Goal: Task Accomplishment & Management: Use online tool/utility

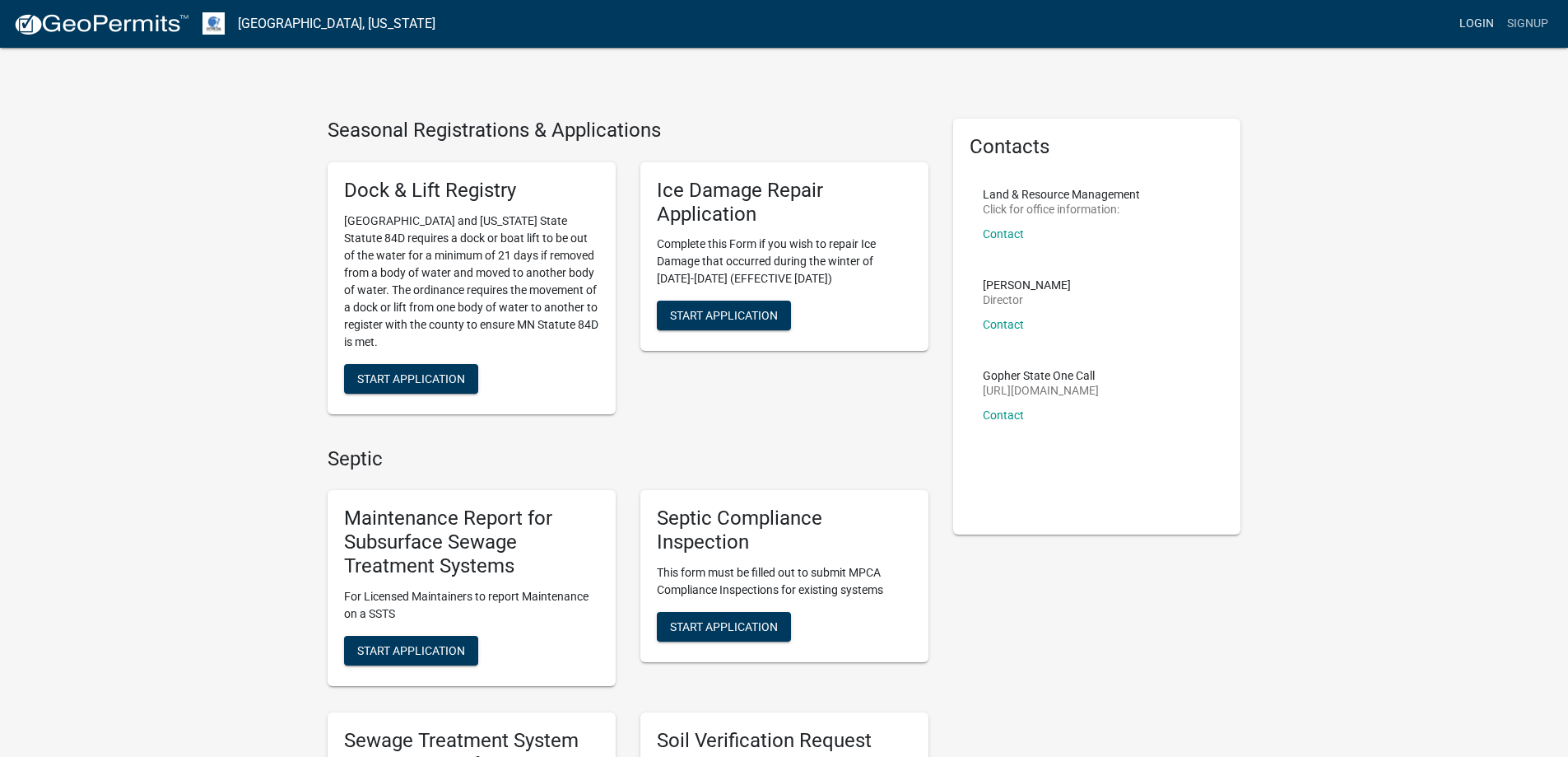
click at [1484, 28] on link "Login" at bounding box center [1476, 24] width 47 height 31
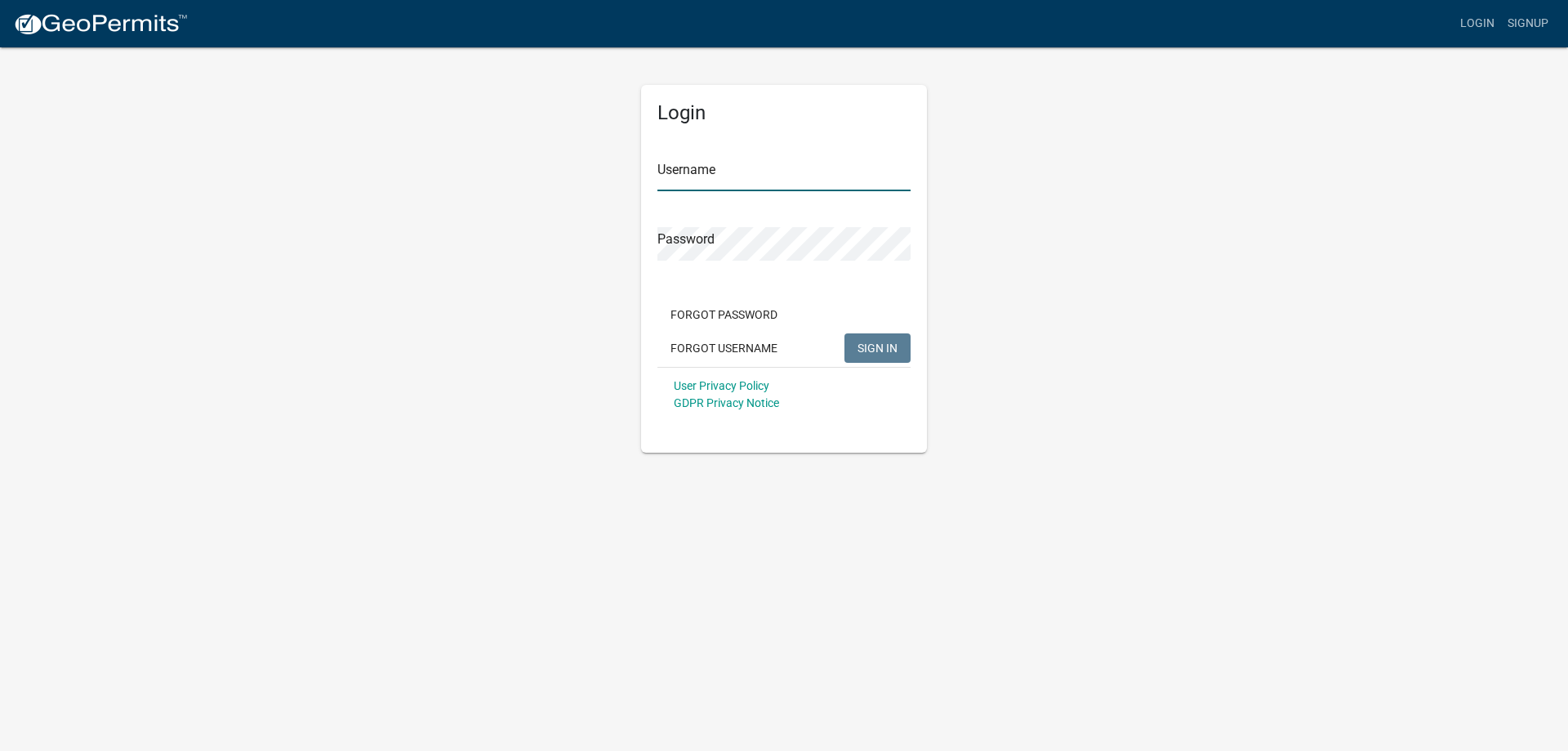
type input "llarson"
click at [873, 342] on span "SIGN IN" at bounding box center [877, 347] width 40 height 13
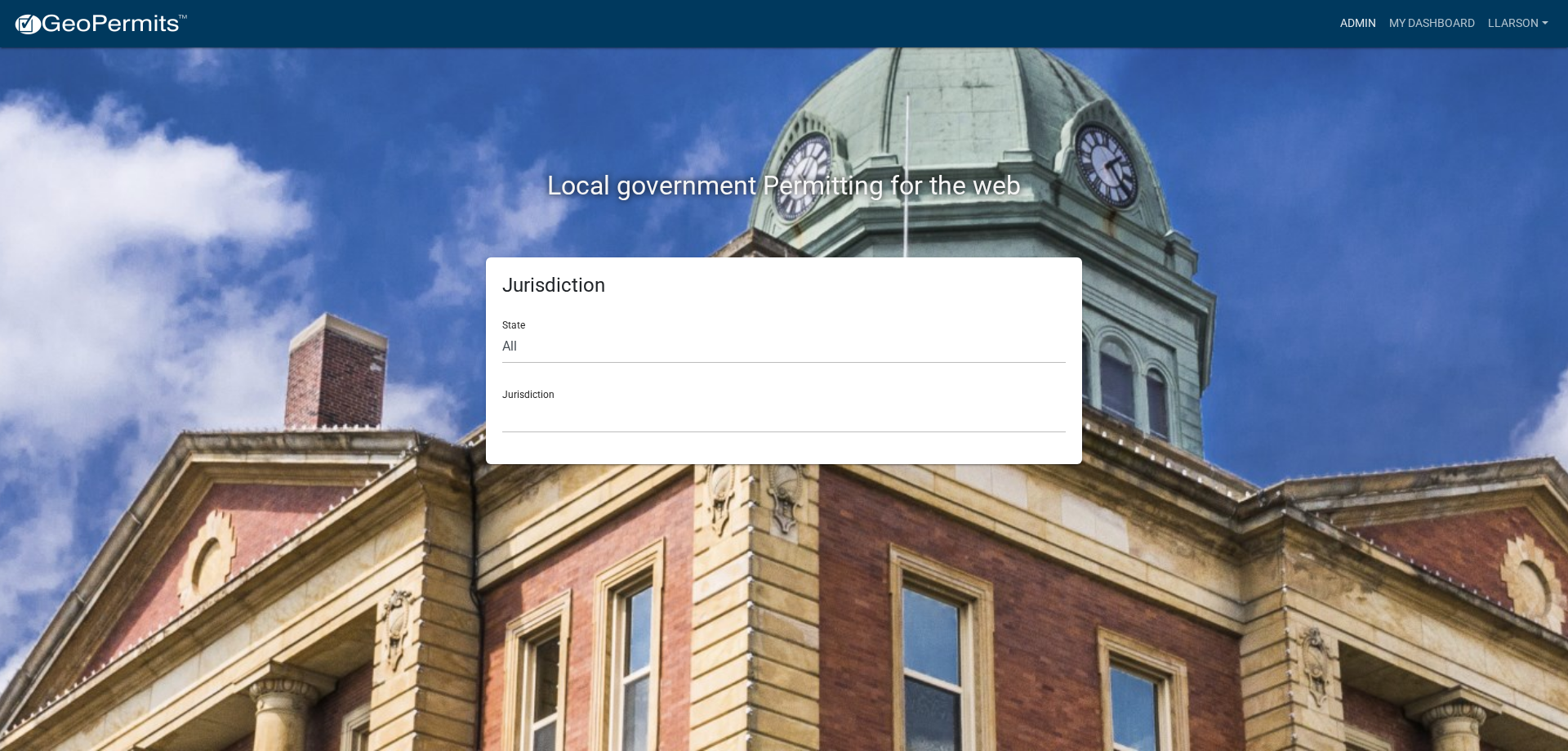
click at [1349, 26] on link "Admin" at bounding box center [1358, 23] width 49 height 31
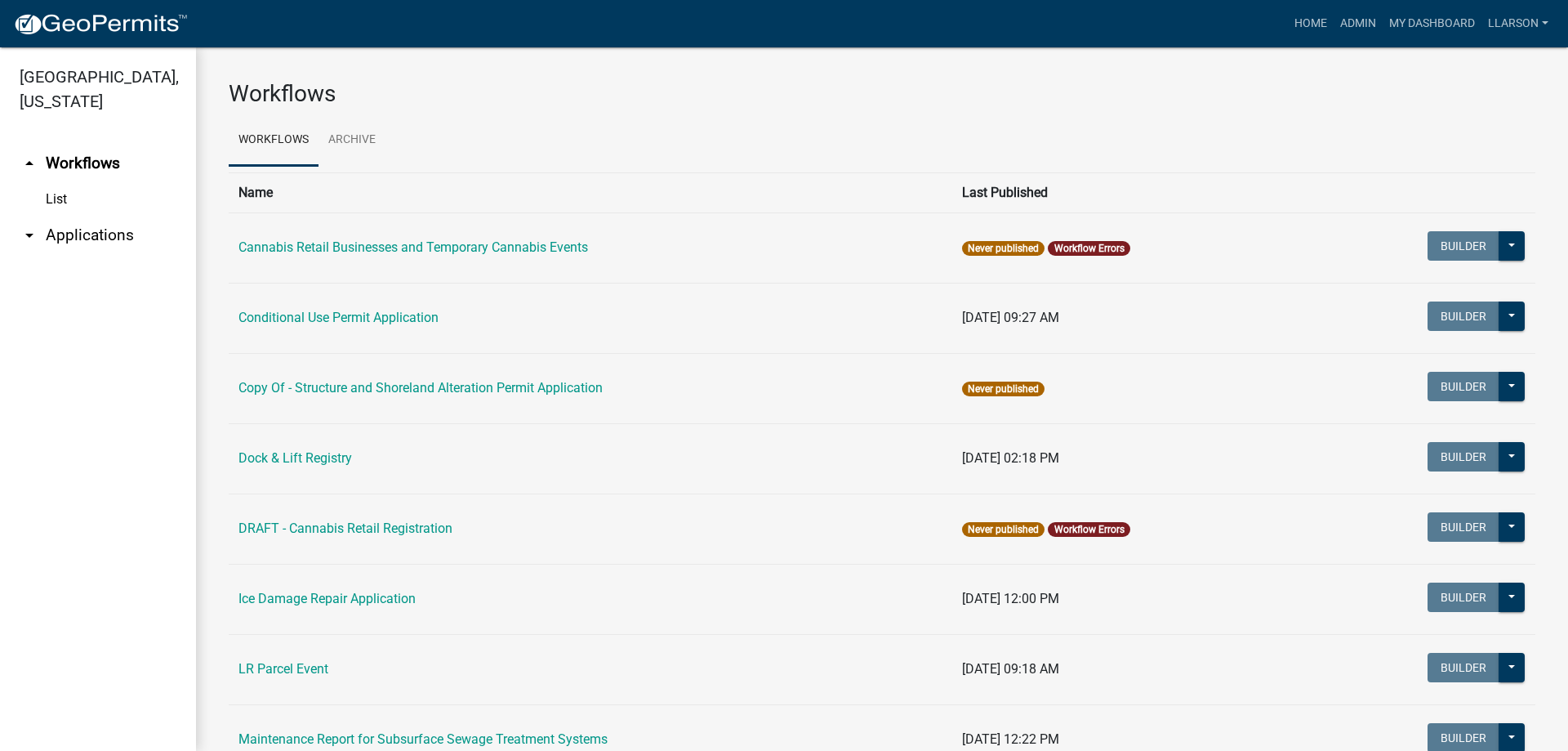
click at [83, 239] on link "arrow_drop_down Applications" at bounding box center [98, 236] width 196 height 39
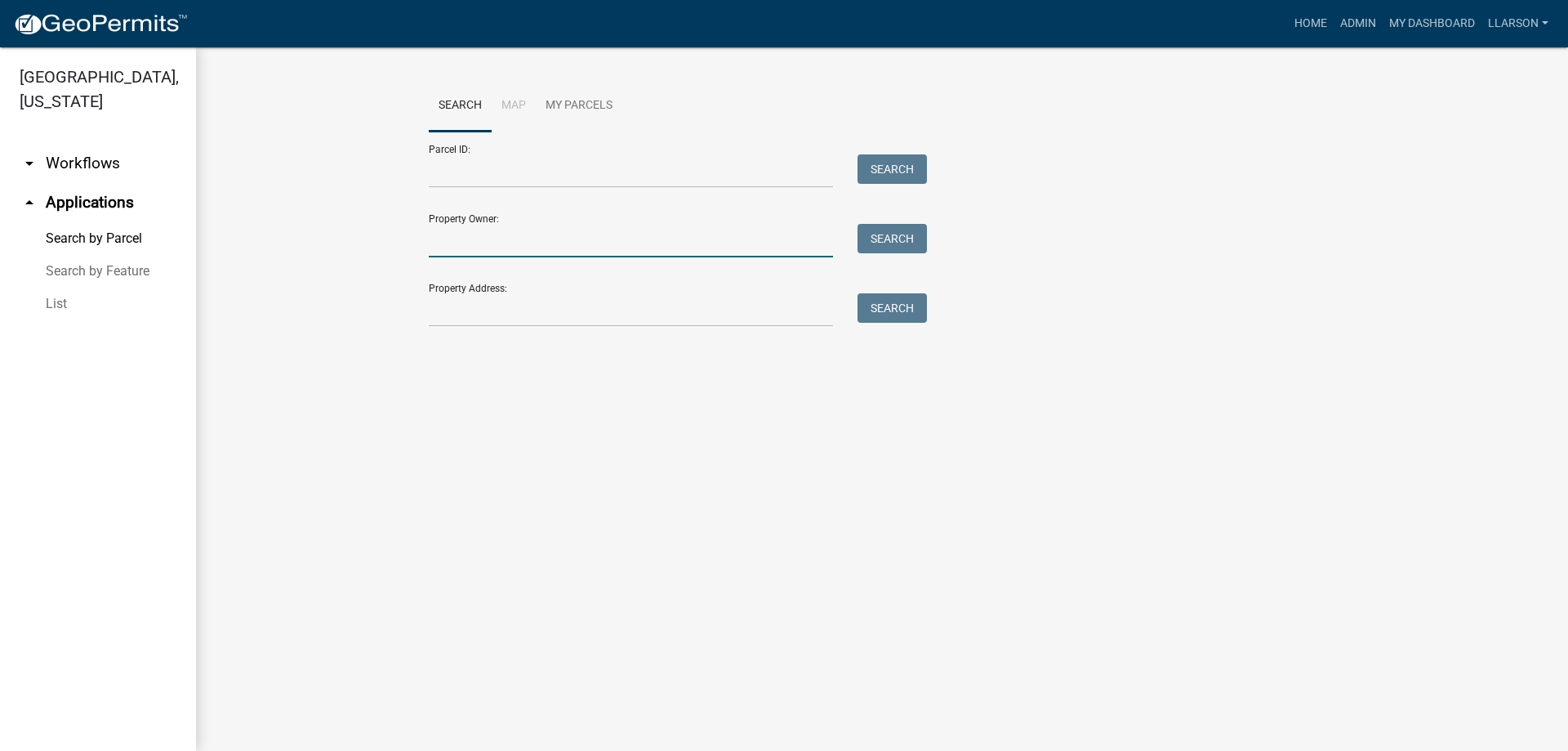
click at [456, 241] on input "Property Owner:" at bounding box center [631, 240] width 404 height 34
type input "r"
type input "[PERSON_NAME]"
click at [891, 230] on button "Search" at bounding box center [892, 238] width 69 height 29
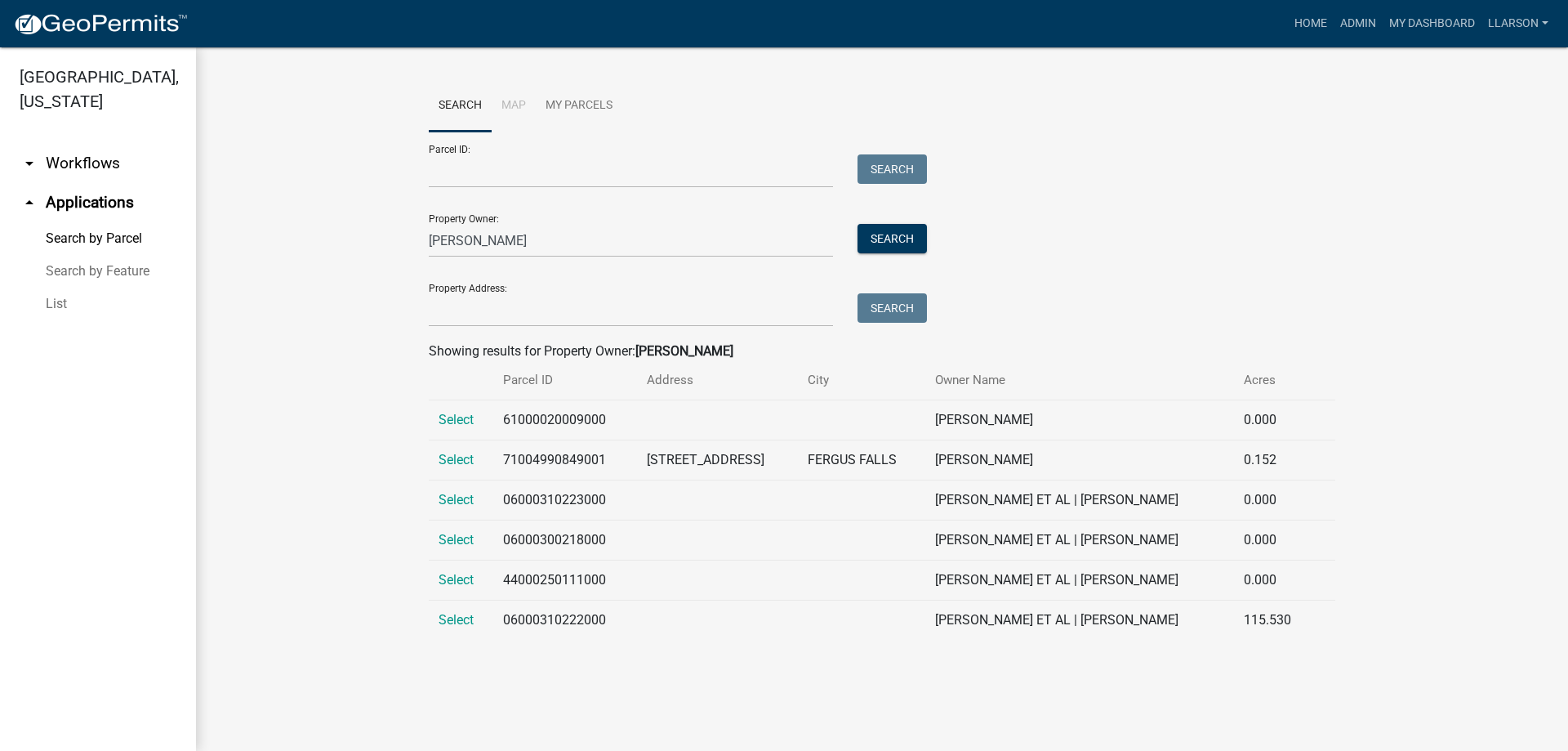
click at [433, 457] on td "Select" at bounding box center [461, 460] width 65 height 40
click at [451, 458] on span "Select" at bounding box center [455, 459] width 35 height 16
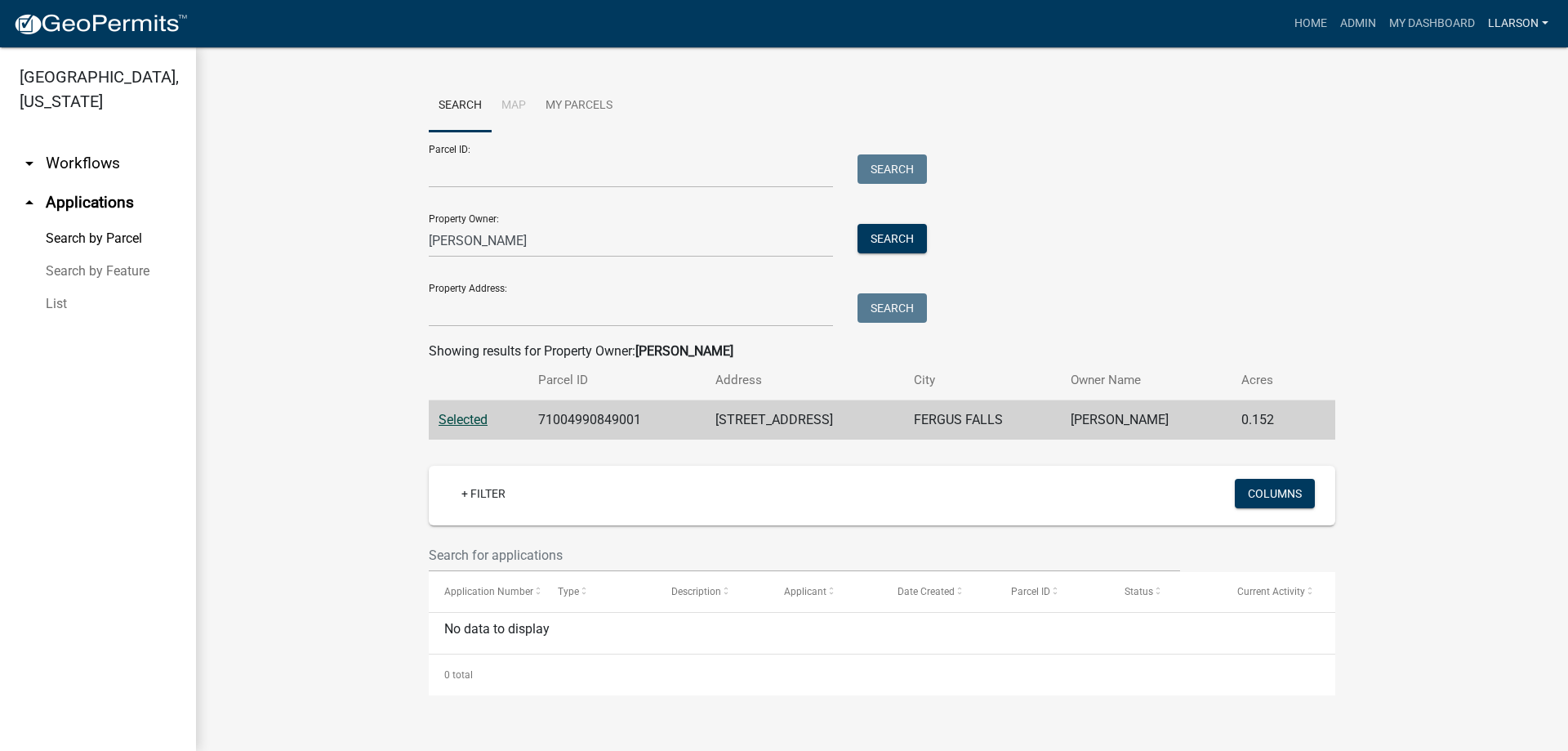
click at [1492, 30] on link "llarson" at bounding box center [1518, 23] width 73 height 31
click at [1477, 165] on link "Logout" at bounding box center [1489, 160] width 130 height 39
